Goal: Transaction & Acquisition: Purchase product/service

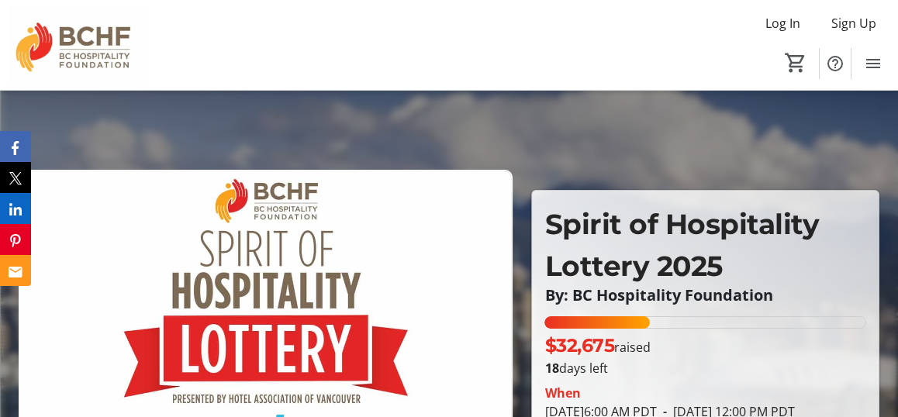
scroll to position [206, 0]
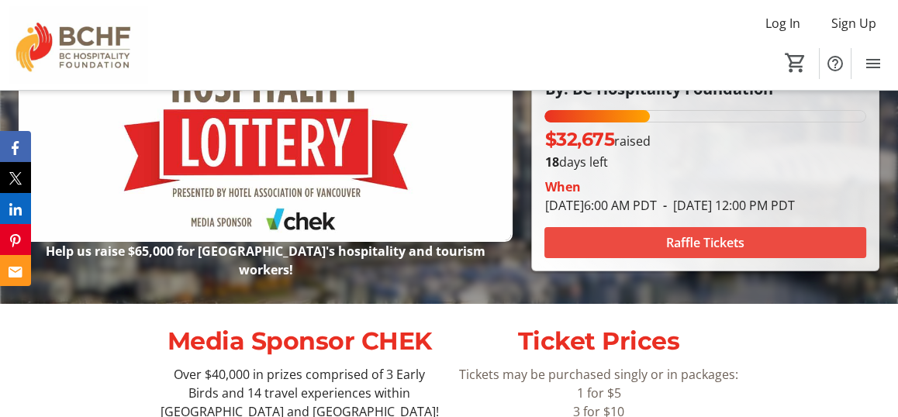
click at [710, 252] on span "Raffle Tickets" at bounding box center [705, 242] width 78 height 19
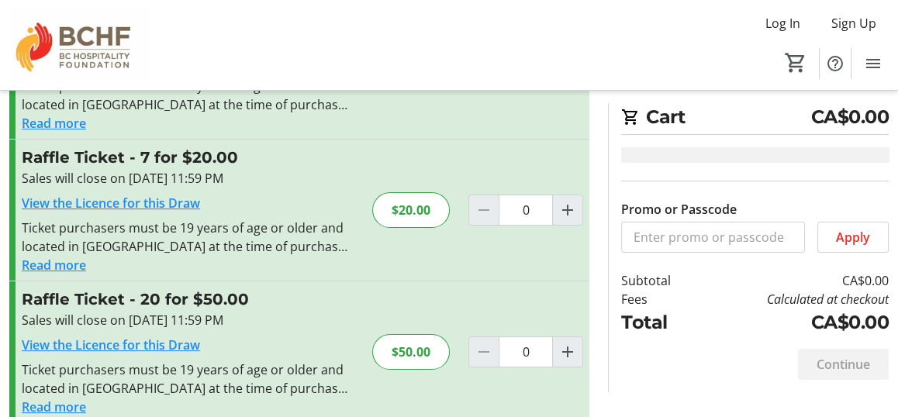
scroll to position [296, 0]
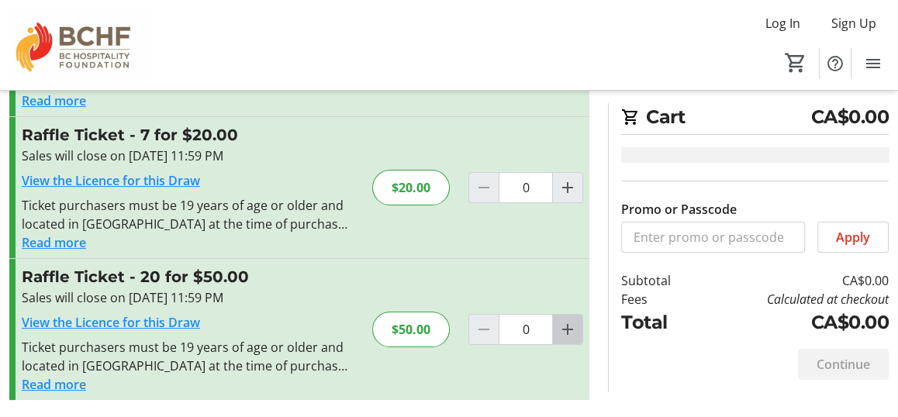
click at [573, 325] on mat-icon "Increment by one" at bounding box center [568, 329] width 19 height 19
type input "1"
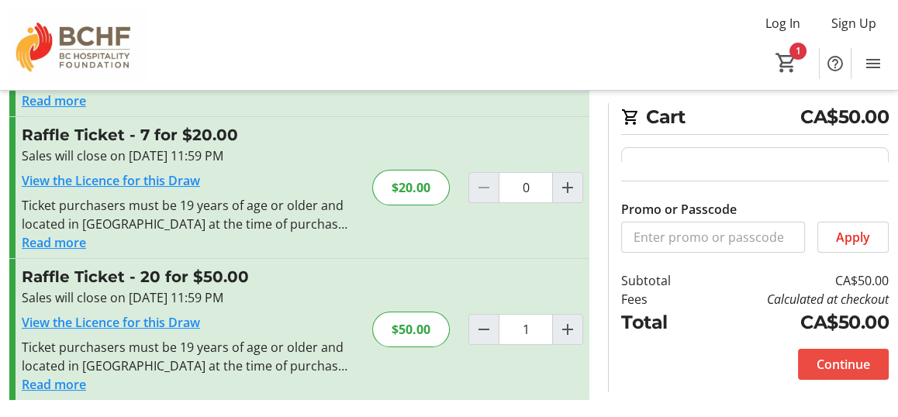
click at [846, 361] on span "Continue" at bounding box center [844, 364] width 54 height 19
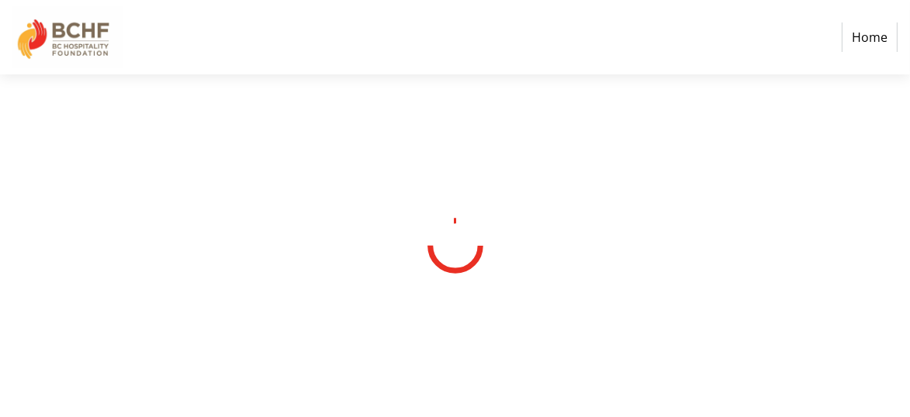
select select "CA"
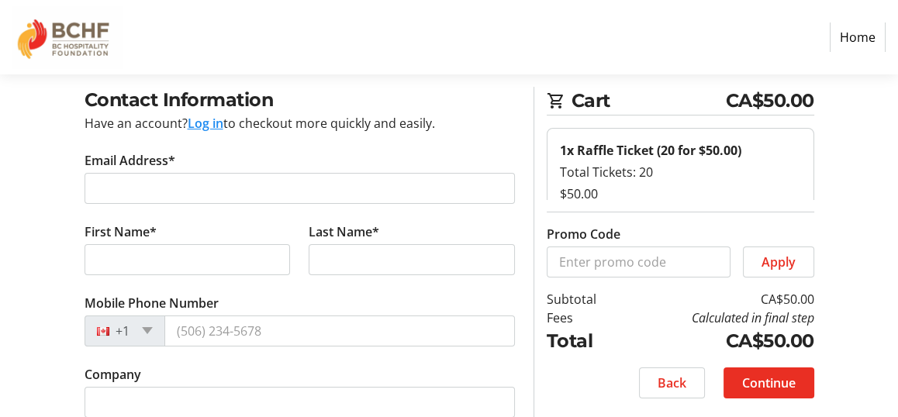
scroll to position [59, 0]
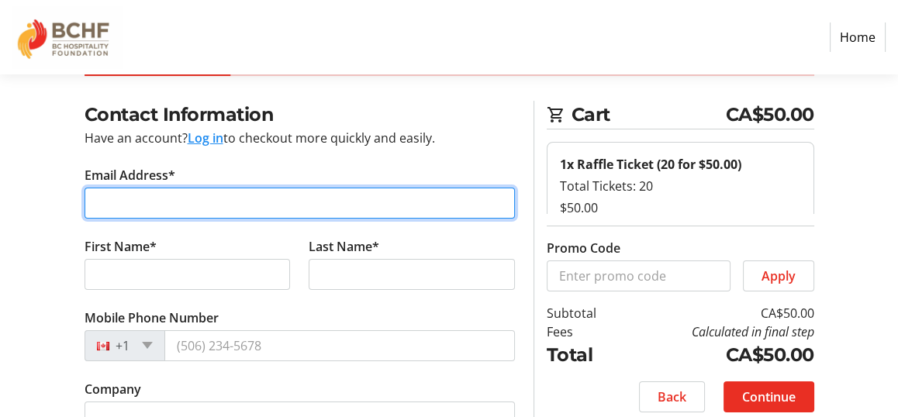
click at [206, 208] on input "Email Address*" at bounding box center [300, 203] width 431 height 31
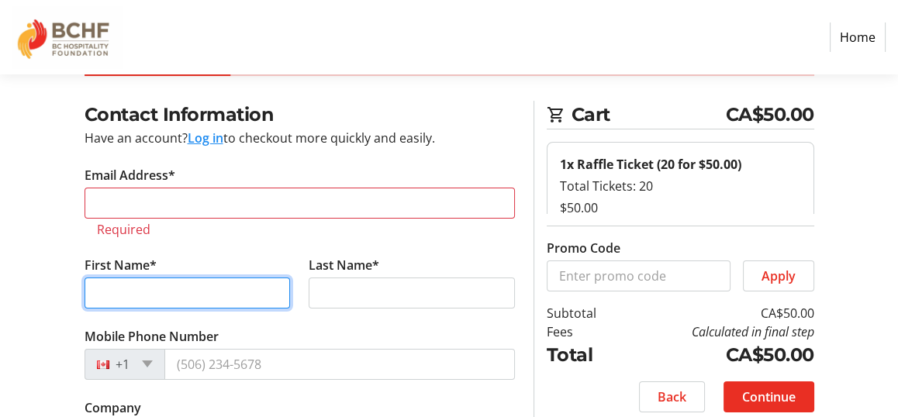
click at [142, 268] on tr-form-field "First Name*" at bounding box center [187, 291] width 225 height 71
type input "[PERSON_NAME]"
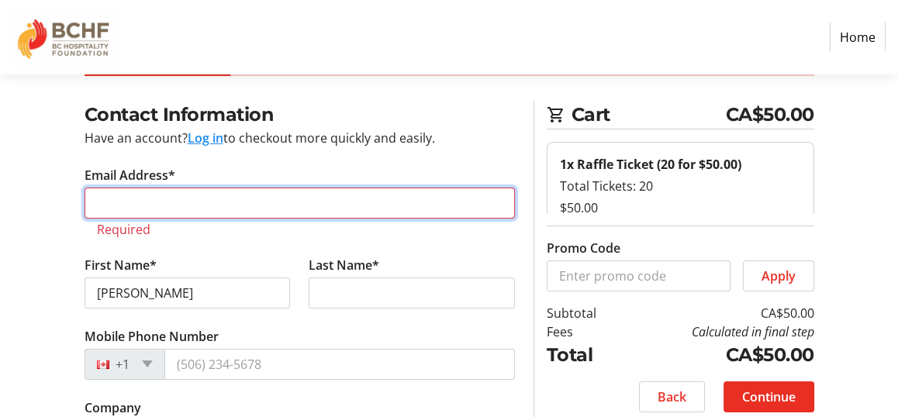
type input "[EMAIL_ADDRESS][DOMAIN_NAME]"
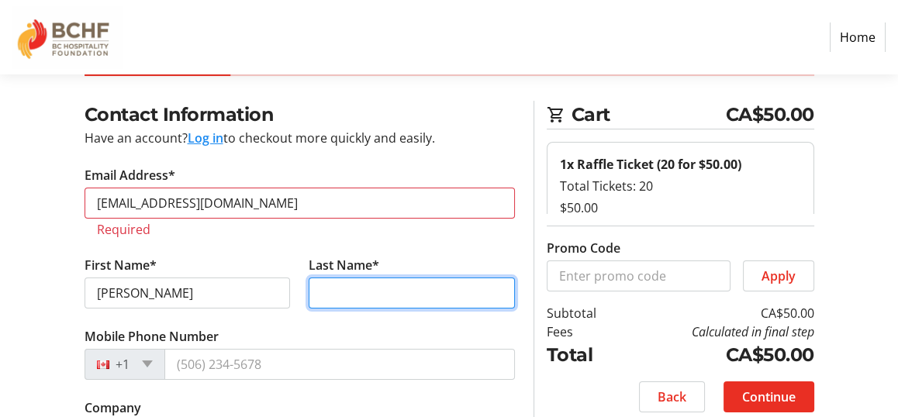
type input "[PERSON_NAME]"
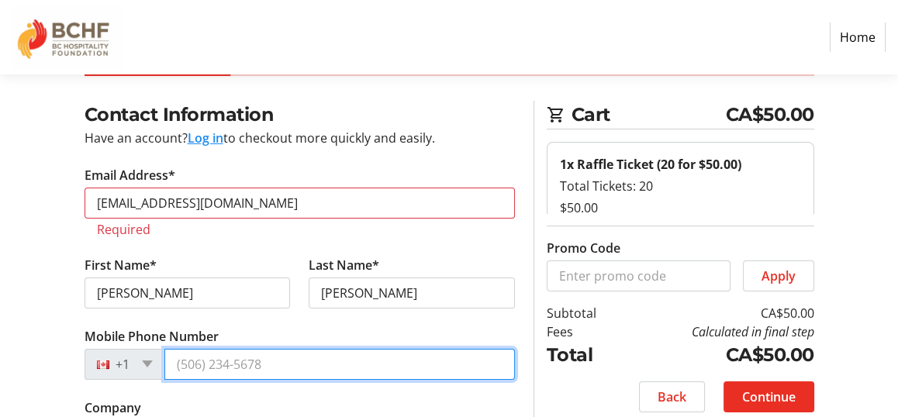
type input "[PHONE_NUMBER]"
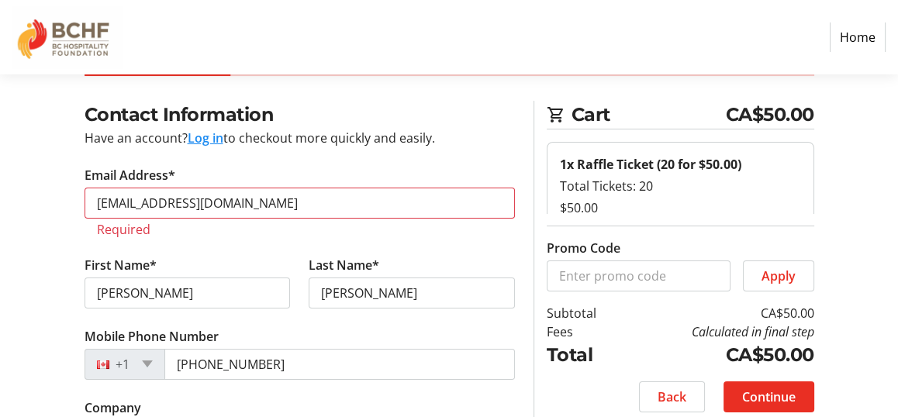
type input "[STREET_ADDRESS][PERSON_NAME]"
type input "Penticton"
select select "BC"
type input "V2A 8P8"
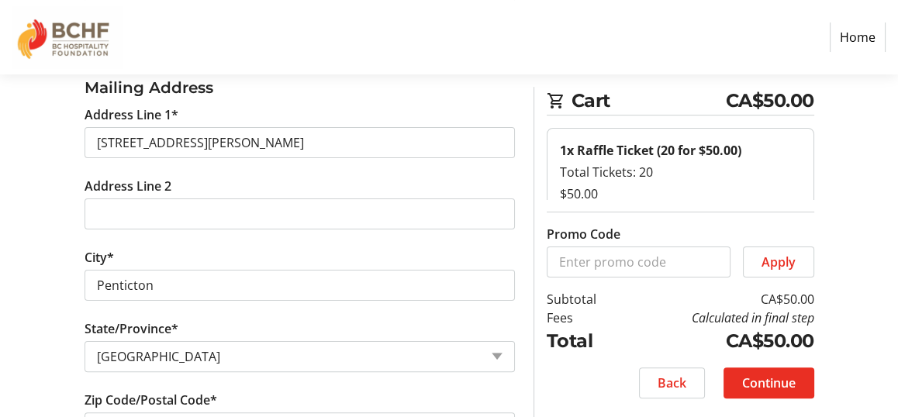
scroll to position [680, 0]
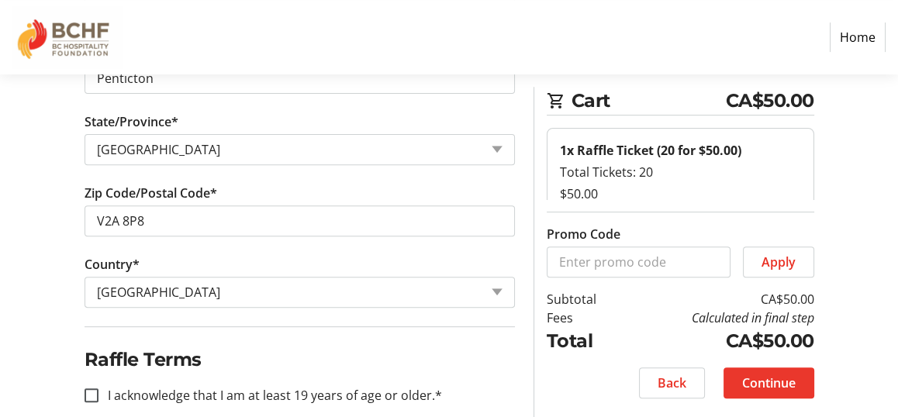
click at [763, 382] on span "Continue" at bounding box center [769, 383] width 54 height 19
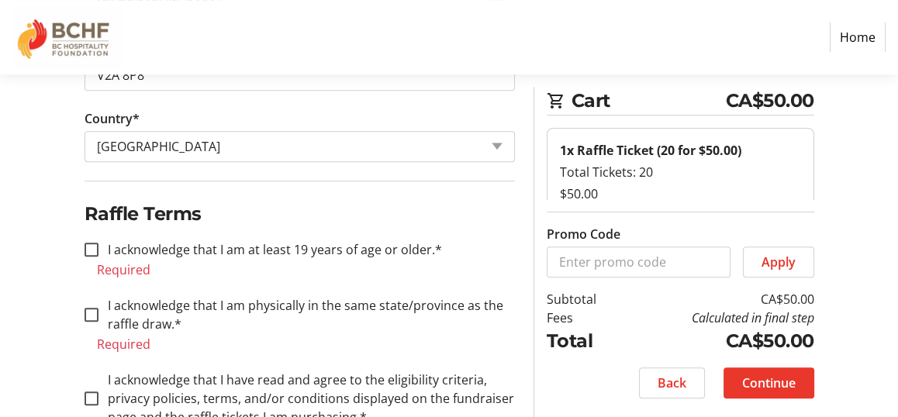
scroll to position [828, 0]
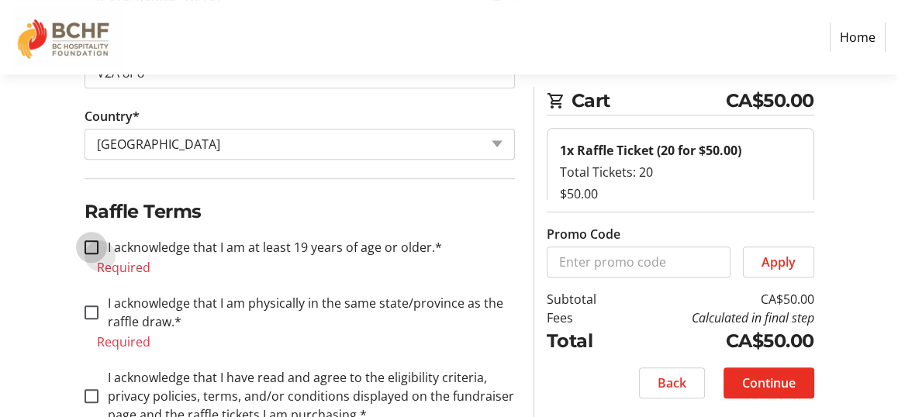
click at [91, 240] on input "I acknowledge that I am at least 19 years of age or older.*" at bounding box center [92, 247] width 14 height 14
checkbox input "true"
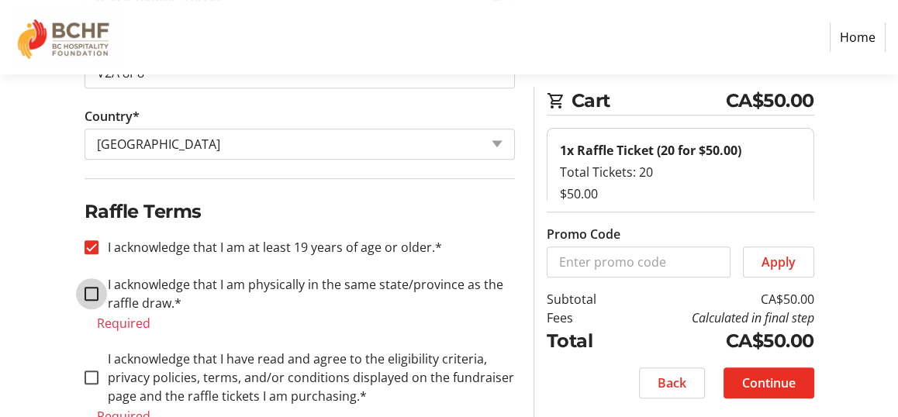
click at [92, 288] on input "I acknowledge that I am physically in the same state/province as the raffle dra…" at bounding box center [92, 294] width 14 height 14
checkbox input "true"
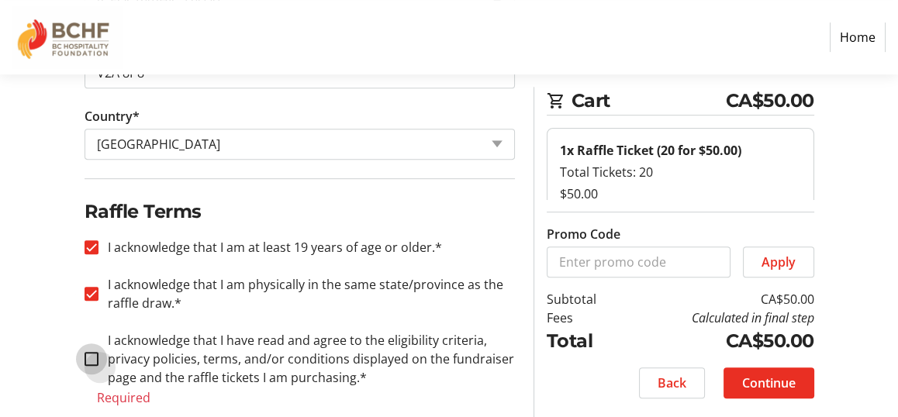
click at [88, 352] on input "I acknowledge that I have read and agree to the eligibility criteria, privacy p…" at bounding box center [92, 359] width 14 height 14
checkbox input "true"
click at [769, 375] on span "Continue" at bounding box center [769, 383] width 54 height 19
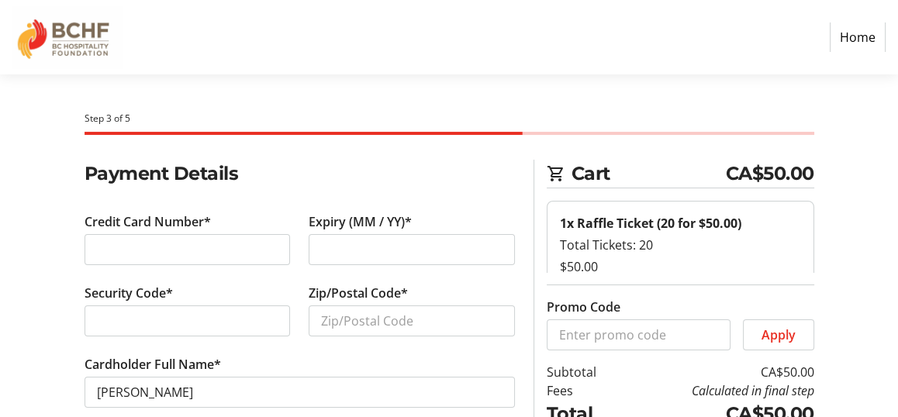
scroll to position [73, 0]
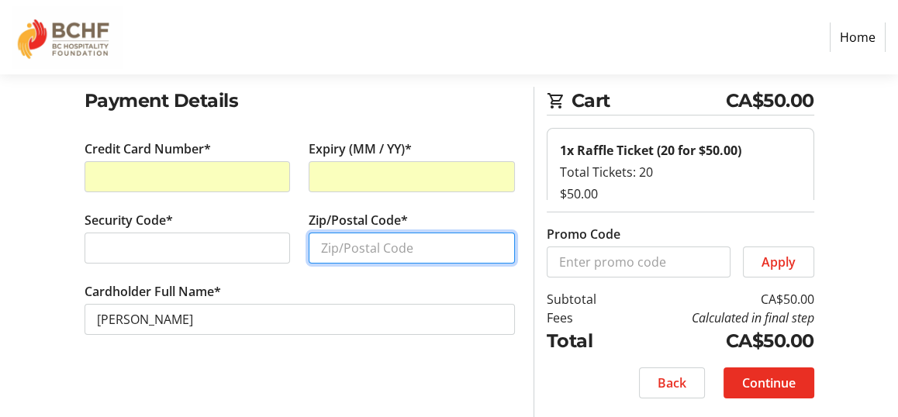
click at [355, 239] on input "Zip/Postal Code*" at bounding box center [412, 248] width 206 height 31
type input "V2A 8P8"
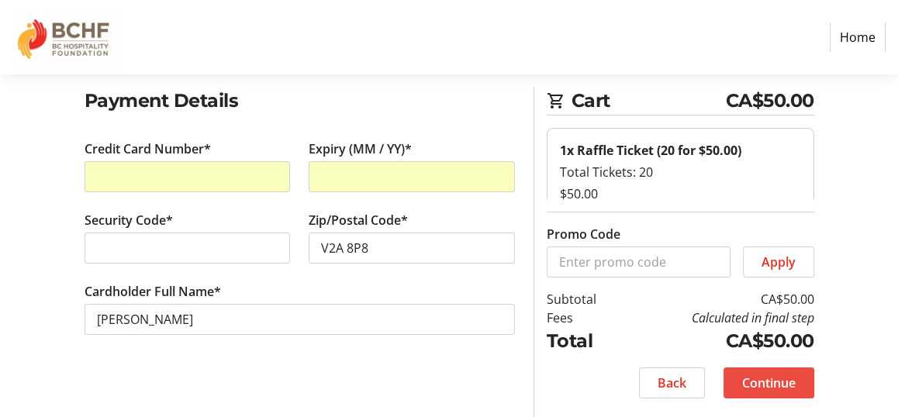
click at [777, 374] on span "Continue" at bounding box center [769, 383] width 54 height 19
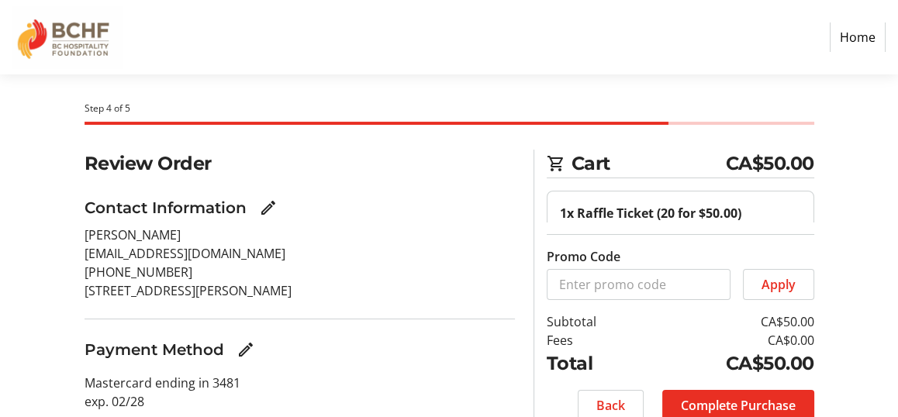
scroll to position [73, 0]
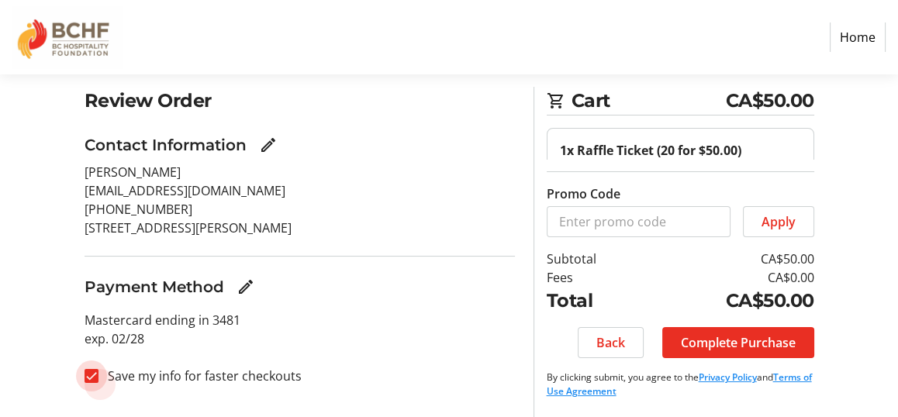
click at [92, 374] on input "Save my info for faster checkouts" at bounding box center [92, 376] width 14 height 14
checkbox input "false"
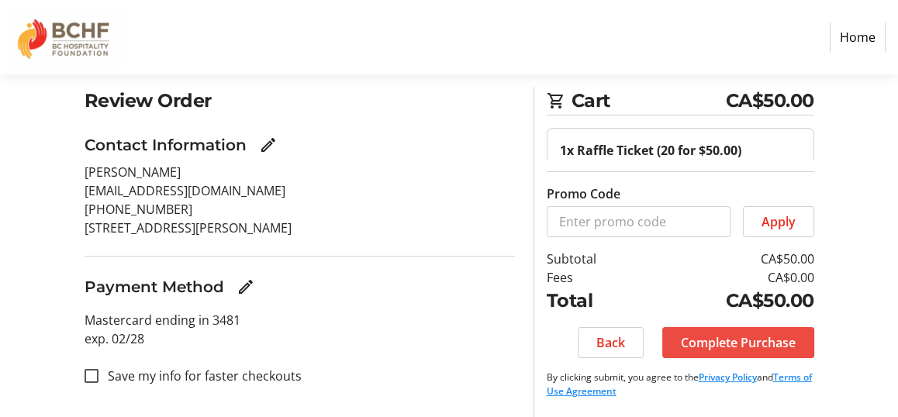
click at [731, 341] on span "Complete Purchase" at bounding box center [738, 343] width 115 height 19
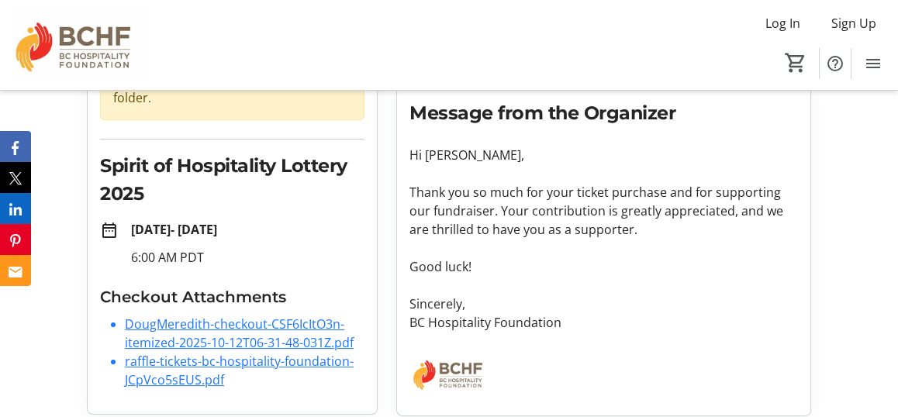
scroll to position [18, 0]
